Goal: Task Accomplishment & Management: Use online tool/utility

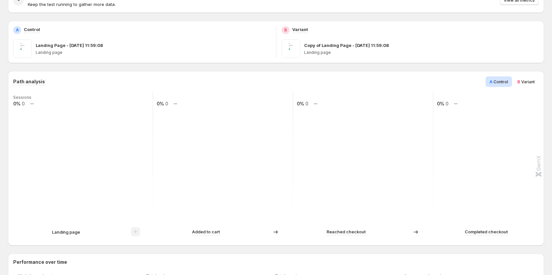
scroll to position [66, 0]
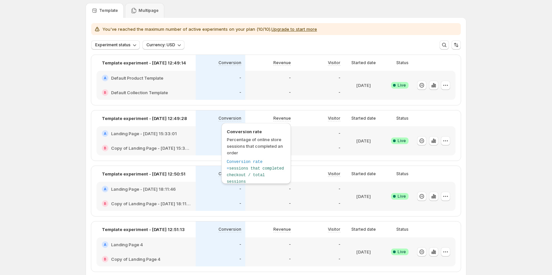
scroll to position [132, 0]
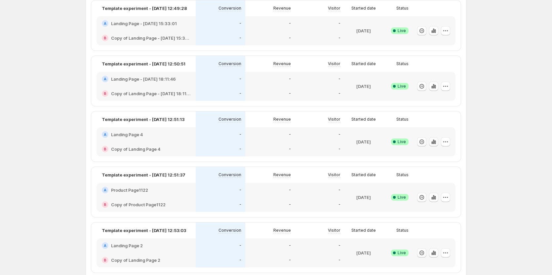
click at [433, 143] on icon "button" at bounding box center [433, 142] width 7 height 7
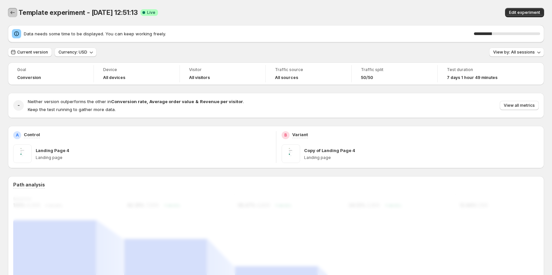
click at [15, 14] on icon "Back" at bounding box center [12, 12] width 7 height 7
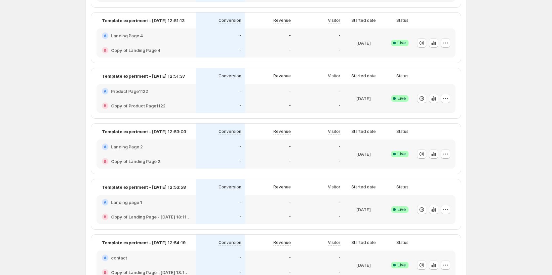
scroll to position [231, 0]
click at [436, 211] on icon "button" at bounding box center [433, 209] width 7 height 7
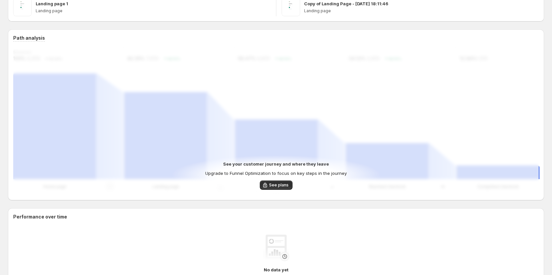
scroll to position [132, 0]
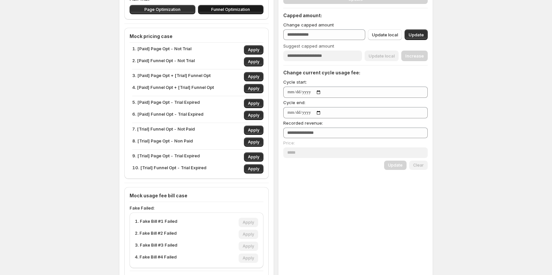
click at [240, 7] on button "Funnel Optimization" at bounding box center [231, 9] width 66 height 9
type input "**"
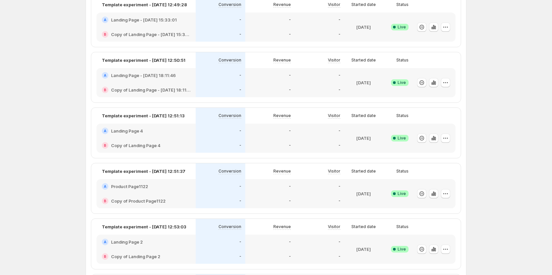
scroll to position [102, 0]
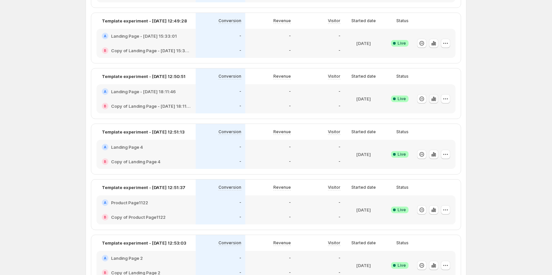
click at [436, 96] on icon "button" at bounding box center [433, 99] width 7 height 7
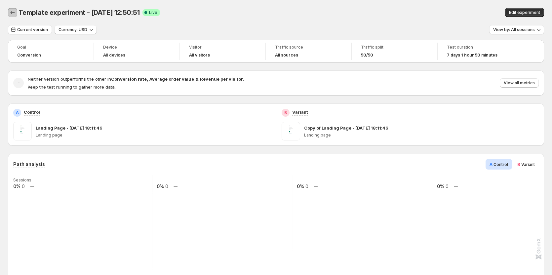
click at [13, 15] on icon "Back" at bounding box center [12, 12] width 7 height 7
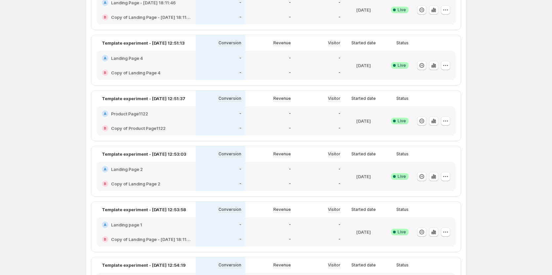
scroll to position [198, 0]
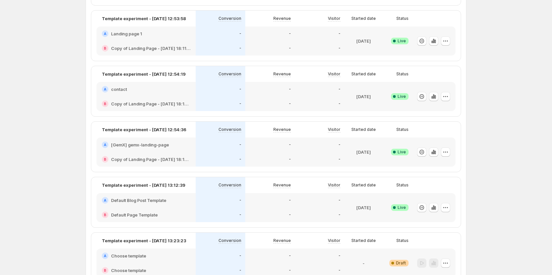
scroll to position [397, 0]
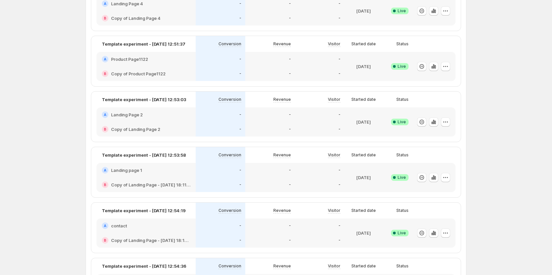
scroll to position [231, 0]
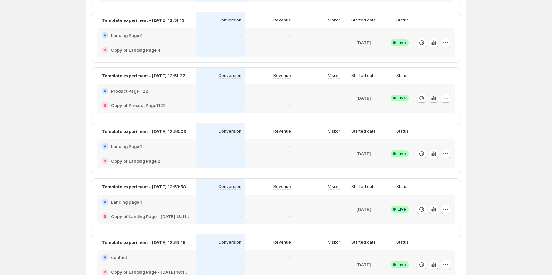
click at [437, 95] on icon "button" at bounding box center [433, 98] width 7 height 7
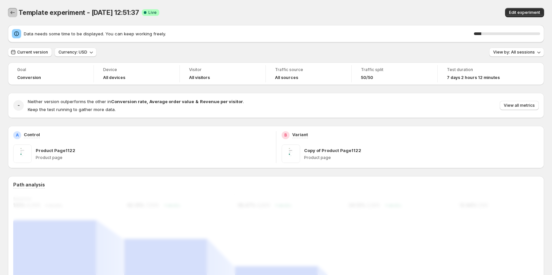
click at [14, 13] on icon "Back" at bounding box center [12, 12] width 7 height 7
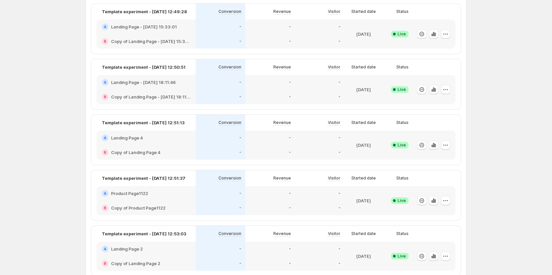
scroll to position [132, 0]
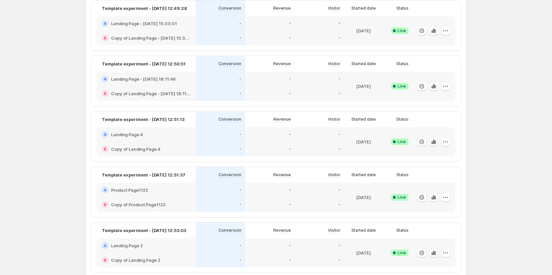
click at [435, 144] on icon "button" at bounding box center [433, 142] width 7 height 7
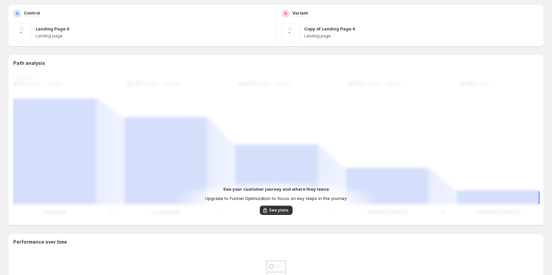
scroll to position [132, 0]
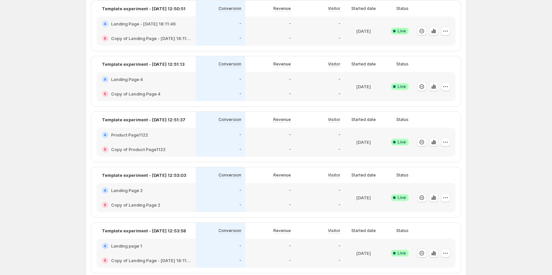
scroll to position [188, 0]
click at [433, 199] on icon "button" at bounding box center [433, 197] width 7 height 7
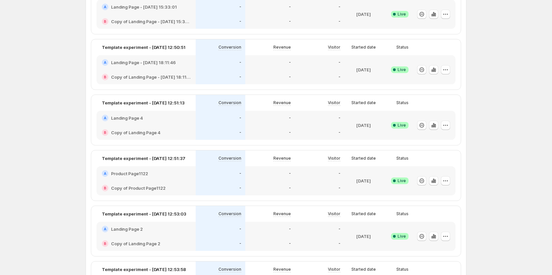
scroll to position [165, 0]
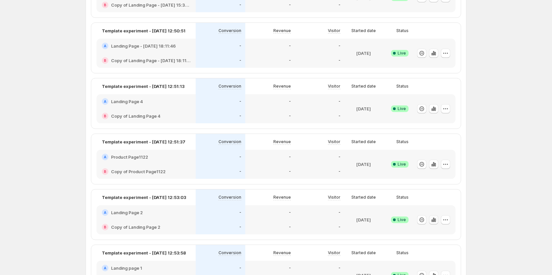
click at [434, 223] on button "button" at bounding box center [433, 219] width 9 height 9
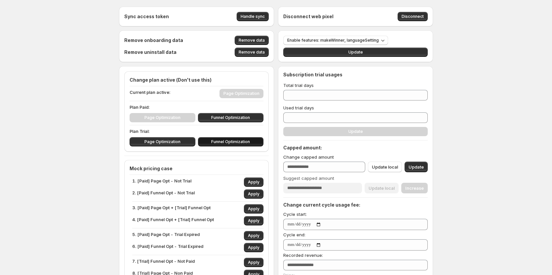
click at [242, 140] on span "Funnel Optimization" at bounding box center [230, 141] width 39 height 5
type input "**"
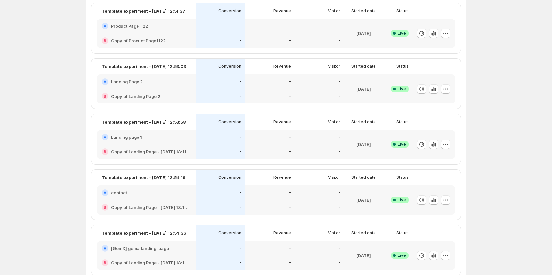
scroll to position [298, 0]
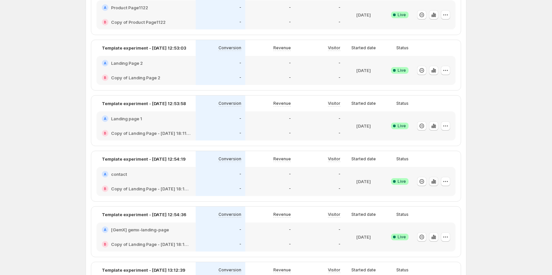
click at [433, 182] on icon "button" at bounding box center [431, 182] width 1 height 3
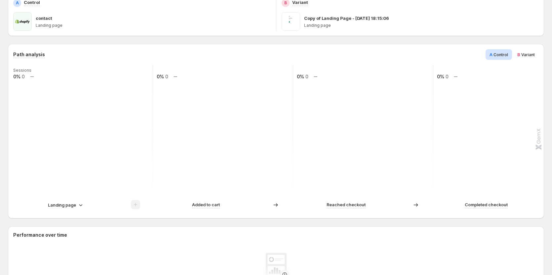
scroll to position [155, 0]
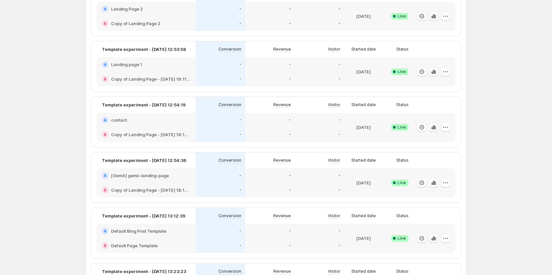
scroll to position [364, 0]
